Goal: Check status

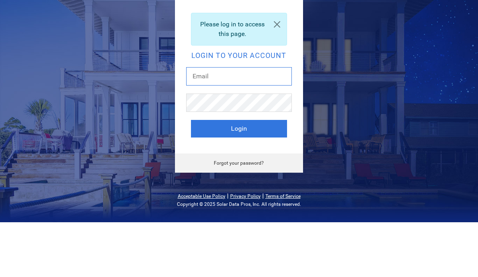
type input "[PERSON_NAME][EMAIL_ADDRESS][DOMAIN_NAME]"
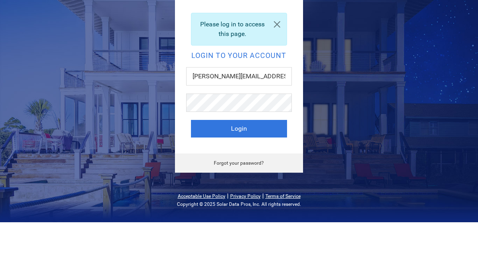
click at [239, 175] on button "Login" at bounding box center [239, 184] width 96 height 18
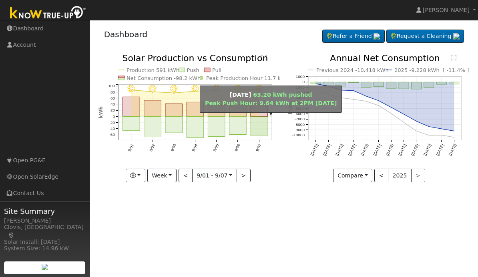
click at [260, 122] on rect "onclick=""" at bounding box center [259, 126] width 17 height 19
type input "[DATE]"
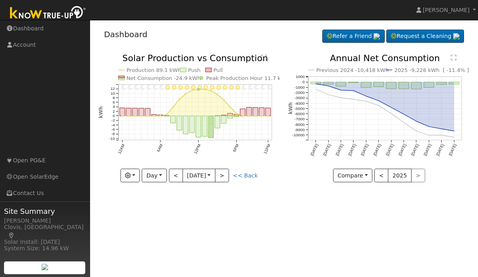
click at [138, 177] on button "button" at bounding box center [130, 176] width 20 height 14
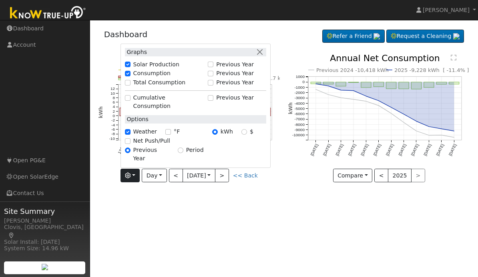
click at [155, 145] on label "Net Push/Pull" at bounding box center [151, 141] width 37 height 8
click at [130, 144] on input "Net Push/Pull" at bounding box center [128, 141] width 6 height 6
checkbox input "true"
click at [242, 202] on div "User Profile First name Last name Email Email Notifications No Emails No Emails…" at bounding box center [284, 148] width 388 height 257
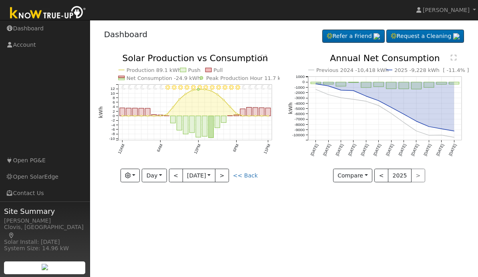
click at [164, 176] on button "Day" at bounding box center [154, 176] width 25 height 14
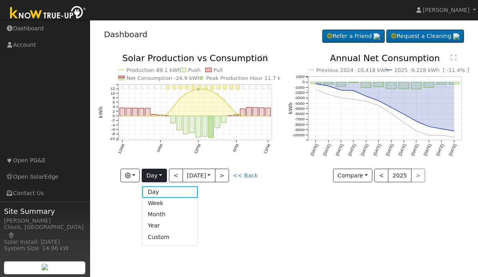
click at [169, 203] on link "Week" at bounding box center [170, 203] width 56 height 11
type input "2025-09-01"
